Goal: Information Seeking & Learning: Learn about a topic

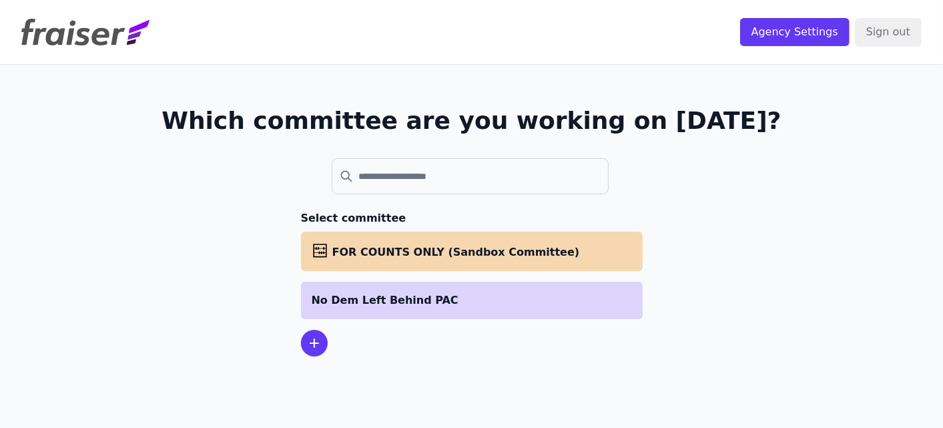
click at [371, 304] on p "No Dem Left Behind PAC" at bounding box center [472, 300] width 320 height 16
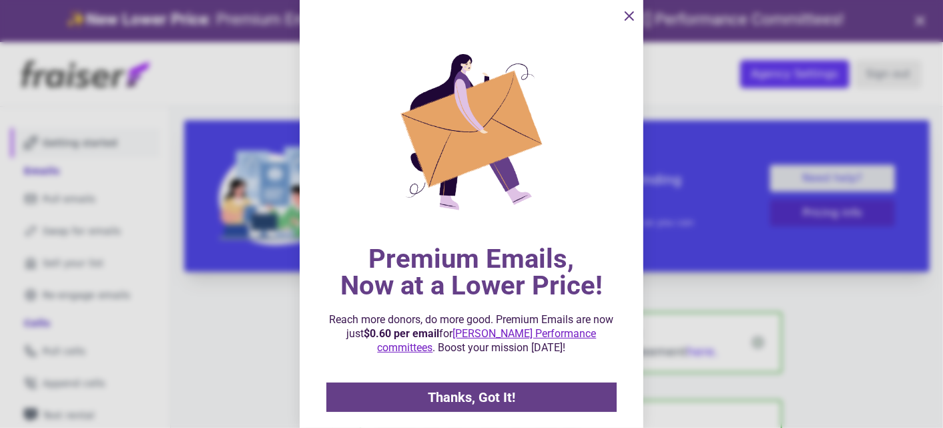
click at [559, 401] on link "Thanks, Got It!" at bounding box center [471, 397] width 290 height 29
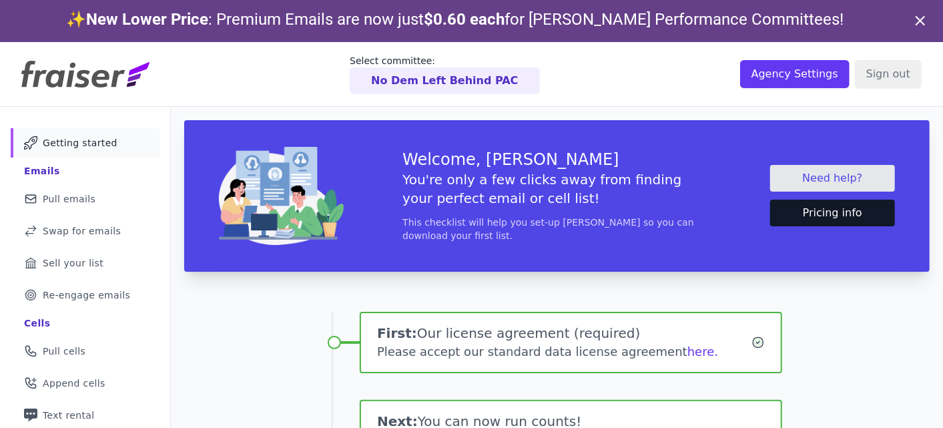
click at [837, 210] on button "Pricing info" at bounding box center [832, 213] width 125 height 27
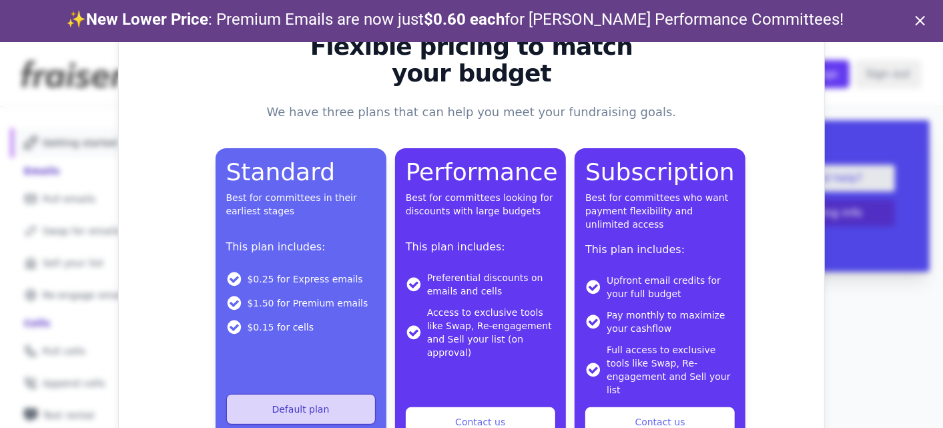
scroll to position [63, 0]
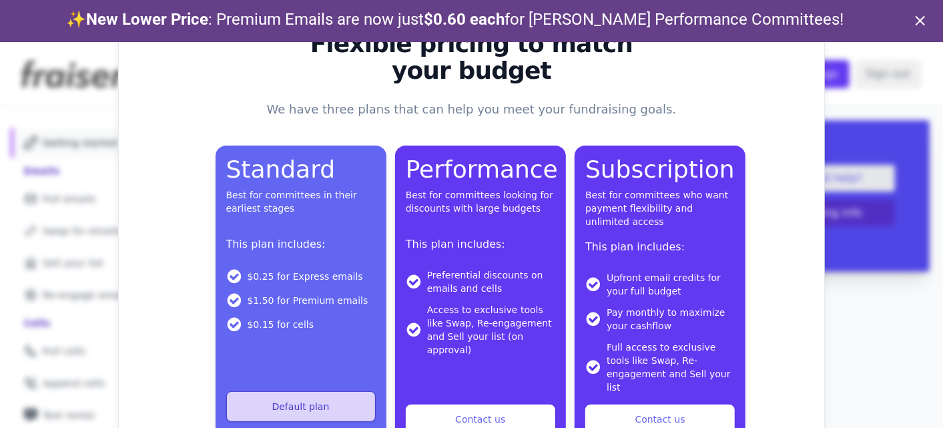
drag, startPoint x: 250, startPoint y: 324, endPoint x: 270, endPoint y: 323, distance: 20.7
click at [270, 323] on li "$0.15 for cells" at bounding box center [301, 324] width 150 height 16
copy li "$0.15"
